Goal: Check status

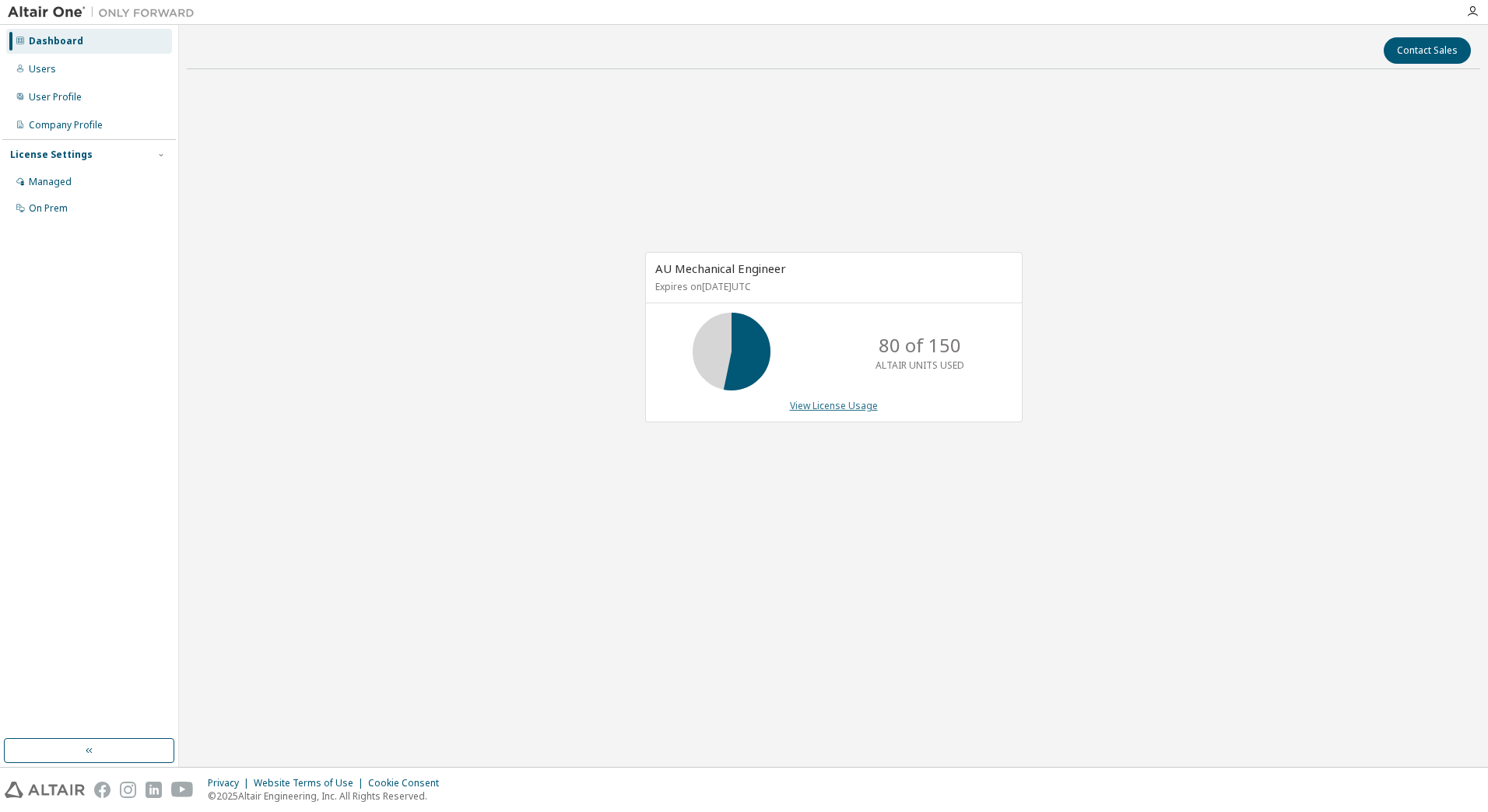
click at [857, 407] on link "View License Usage" at bounding box center [834, 406] width 88 height 13
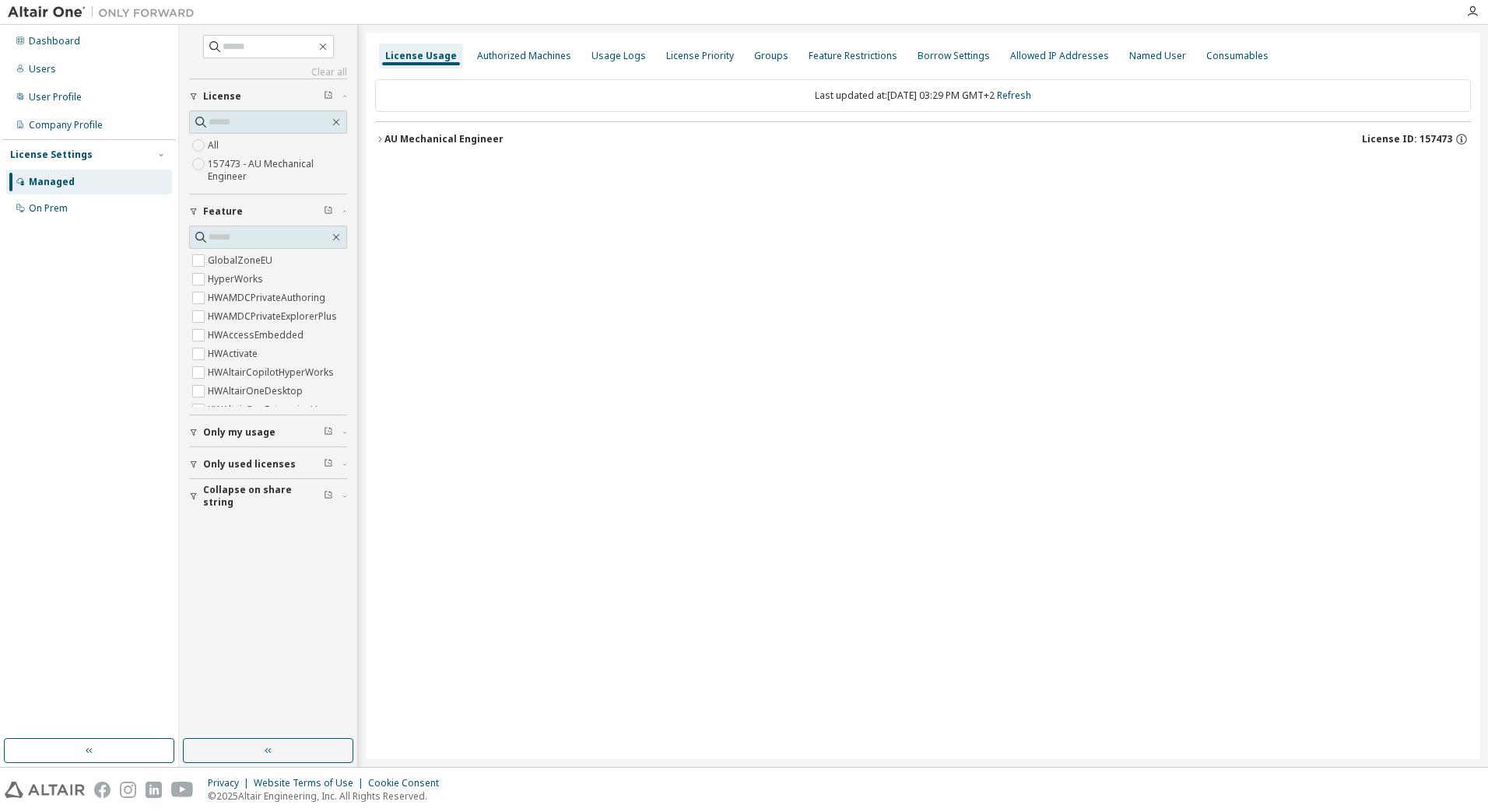
click at [380, 141] on icon "button" at bounding box center [380, 138] width 3 height 6
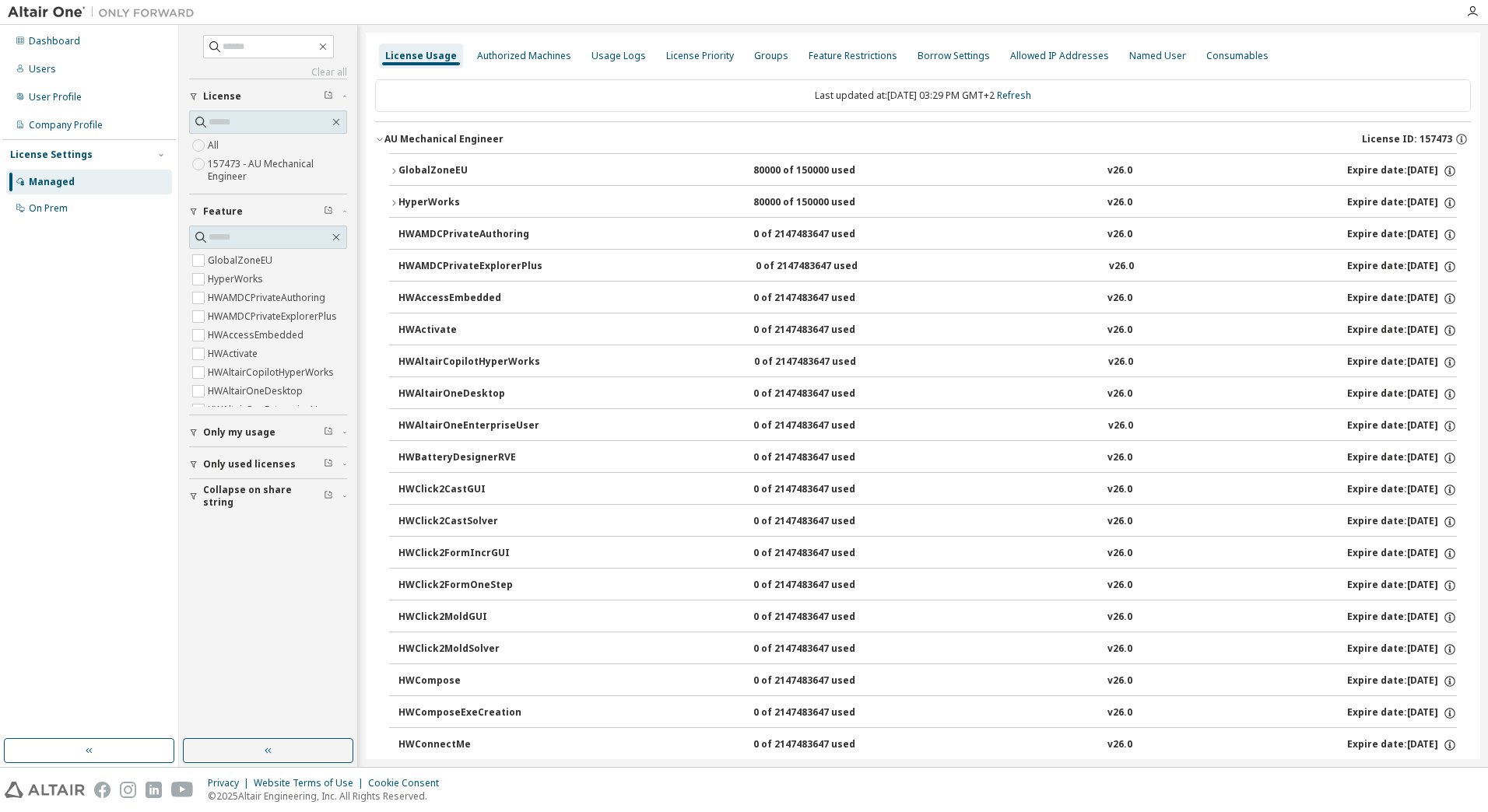
click at [394, 174] on icon "button" at bounding box center [394, 172] width 10 height 10
